Goal: Task Accomplishment & Management: Manage account settings

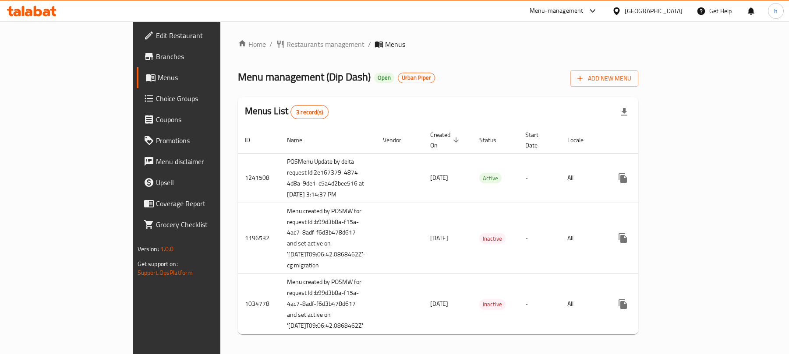
scroll to position [40, 0]
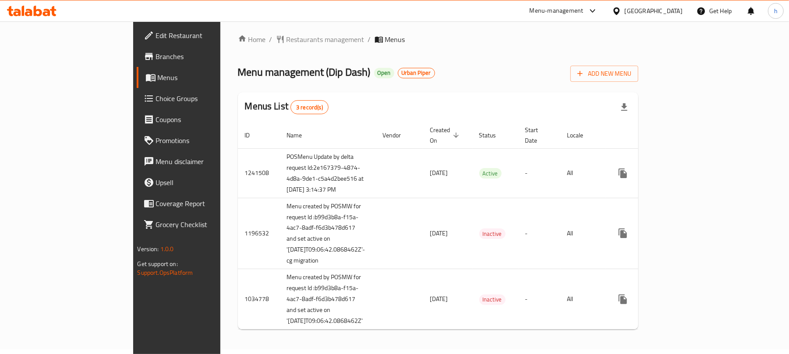
click at [661, 11] on div "[GEOGRAPHIC_DATA]" at bounding box center [654, 11] width 58 height 10
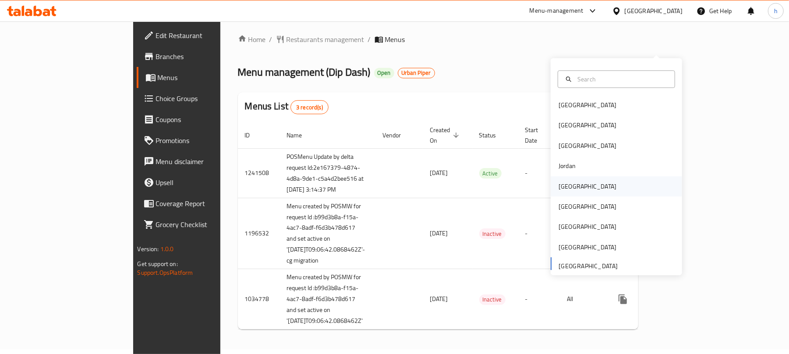
click at [563, 182] on div "Kuwait" at bounding box center [587, 187] width 58 height 10
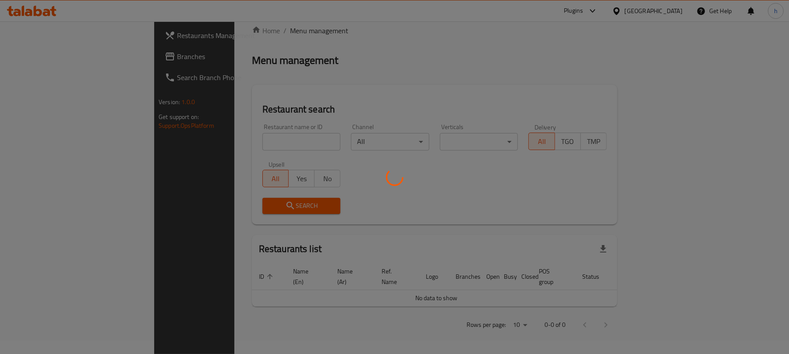
scroll to position [4, 0]
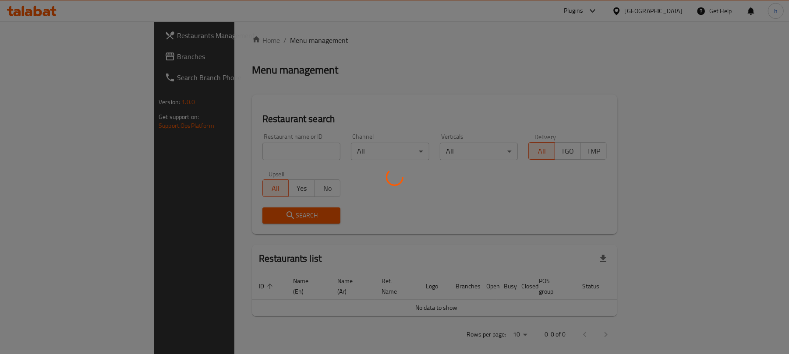
click at [30, 58] on div at bounding box center [394, 177] width 789 height 354
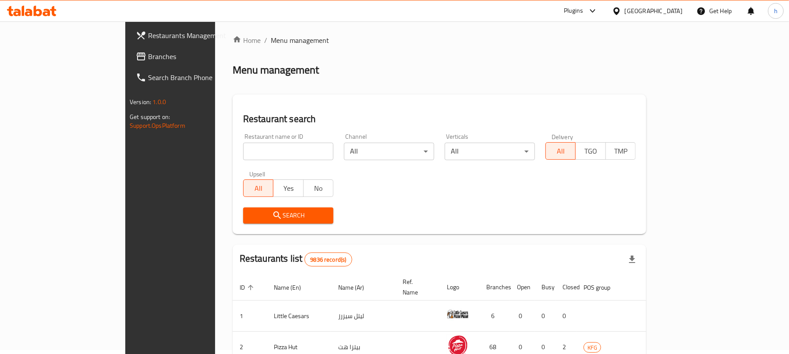
scroll to position [40, 0]
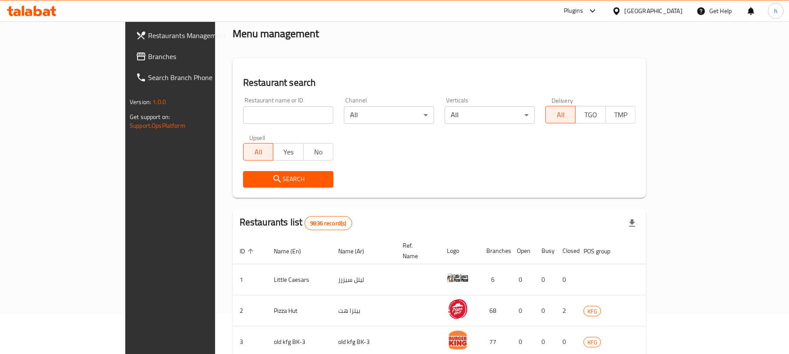
click at [148, 58] on span "Branches" at bounding box center [199, 56] width 102 height 11
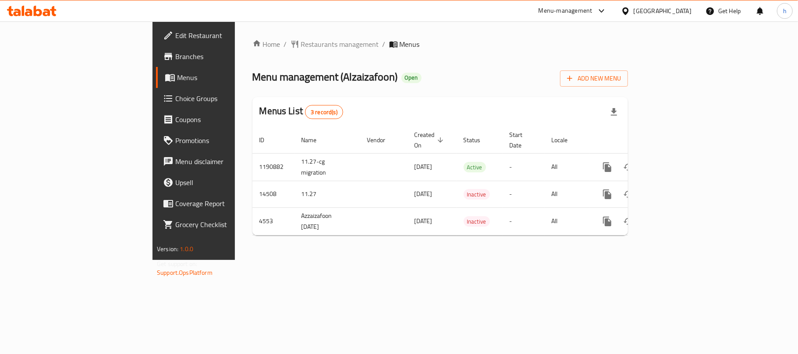
click at [524, 81] on div "Menu management ( Alzaizafoon ) Open Add New Menu" at bounding box center [439, 77] width 375 height 20
click at [677, 18] on div "[GEOGRAPHIC_DATA]" at bounding box center [656, 10] width 85 height 21
click at [679, 5] on div "[GEOGRAPHIC_DATA]" at bounding box center [656, 10] width 85 height 21
click at [675, 9] on div "[GEOGRAPHIC_DATA]" at bounding box center [662, 11] width 58 height 10
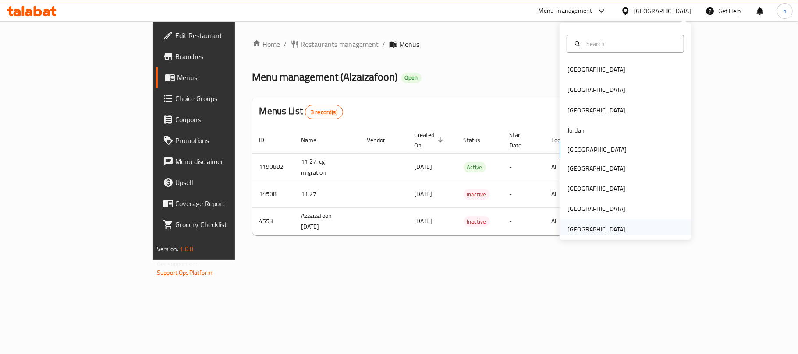
click at [596, 234] on div "[GEOGRAPHIC_DATA]" at bounding box center [596, 230] width 58 height 10
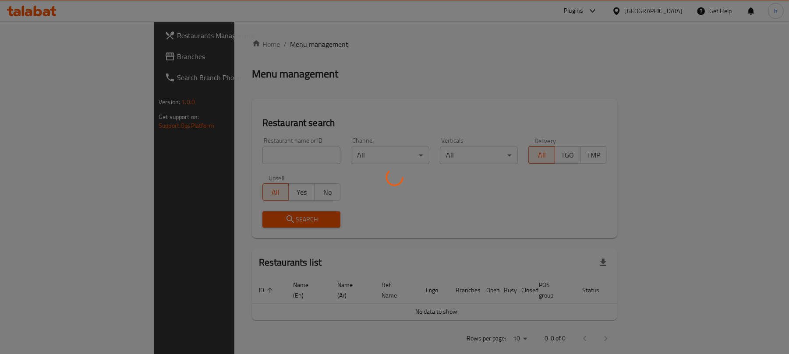
click at [44, 58] on div at bounding box center [394, 177] width 789 height 354
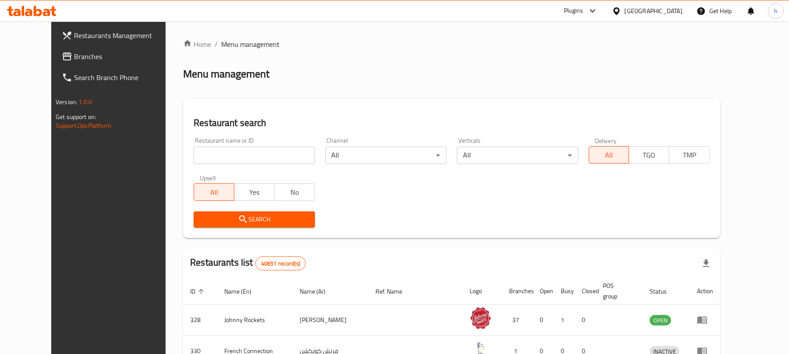
click at [51, 58] on div "Restaurants Management Branches Search Branch Phone Version: 1.0.0 Get support …" at bounding box center [394, 317] width 686 height 592
click at [74, 58] on span "Branches" at bounding box center [125, 56] width 102 height 11
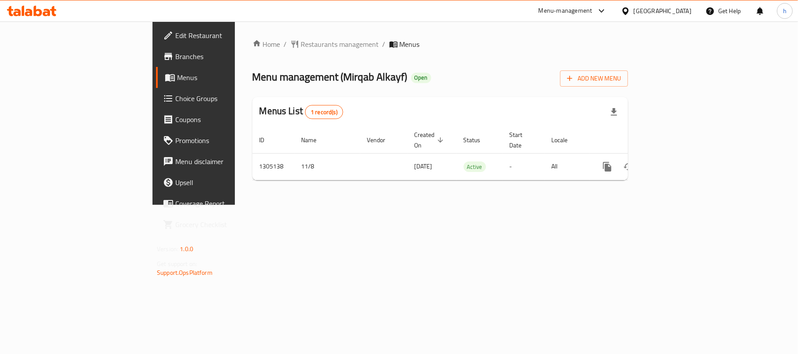
click at [386, 205] on div "Home / Restaurants management / Menus Menu management ( Mirqab Alkayf ) Open Ad…" at bounding box center [440, 113] width 410 height 184
click at [301, 43] on span "Restaurants management" at bounding box center [340, 44] width 78 height 11
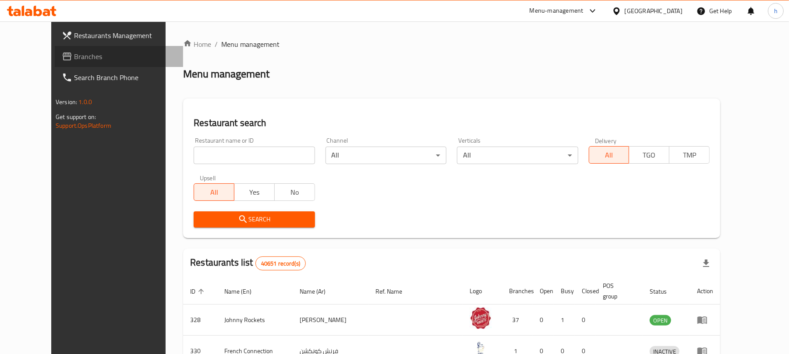
click at [74, 60] on span "Branches" at bounding box center [125, 56] width 102 height 11
